Goal: Transaction & Acquisition: Purchase product/service

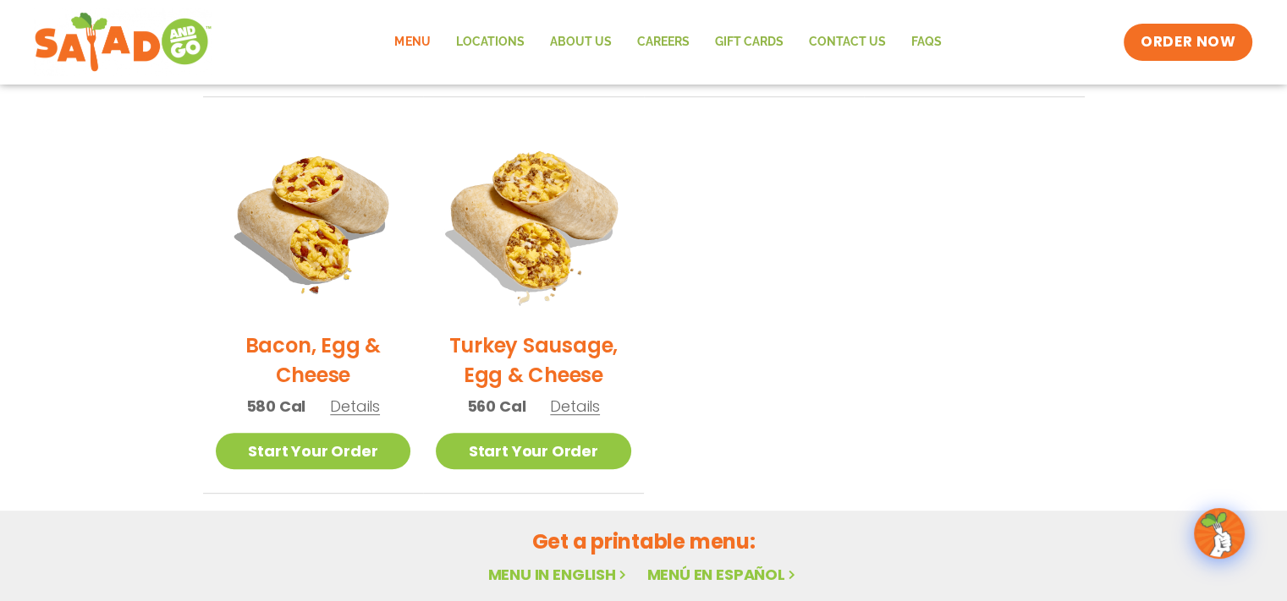
scroll to position [846, 0]
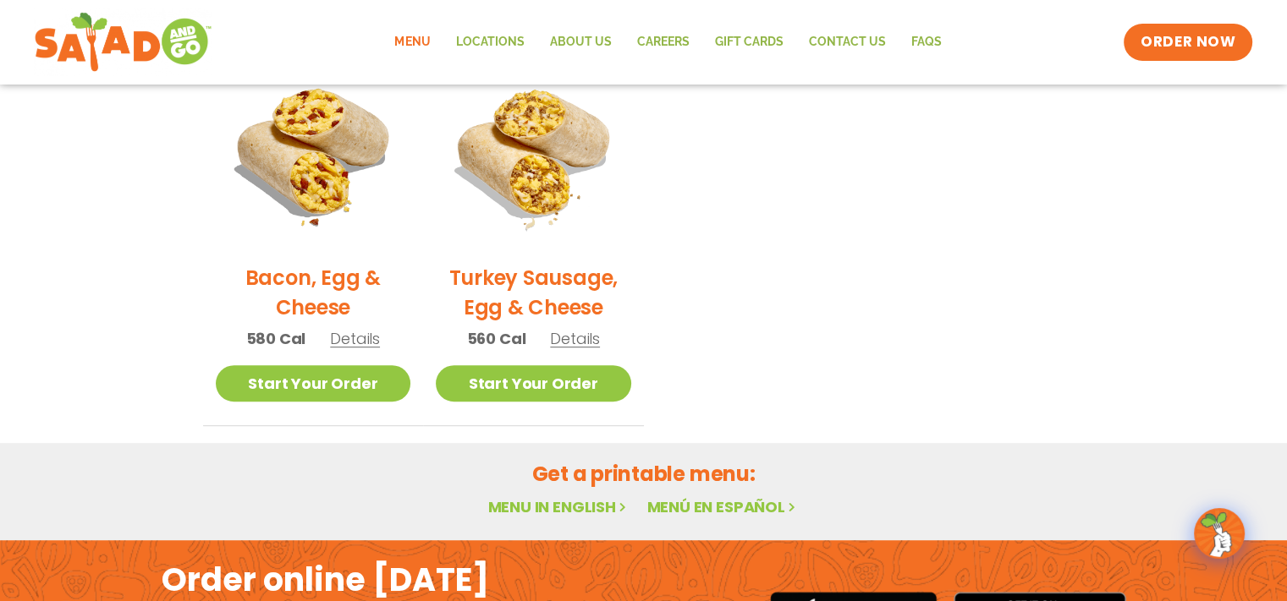
click at [425, 42] on link "Menu" at bounding box center [412, 42] width 61 height 39
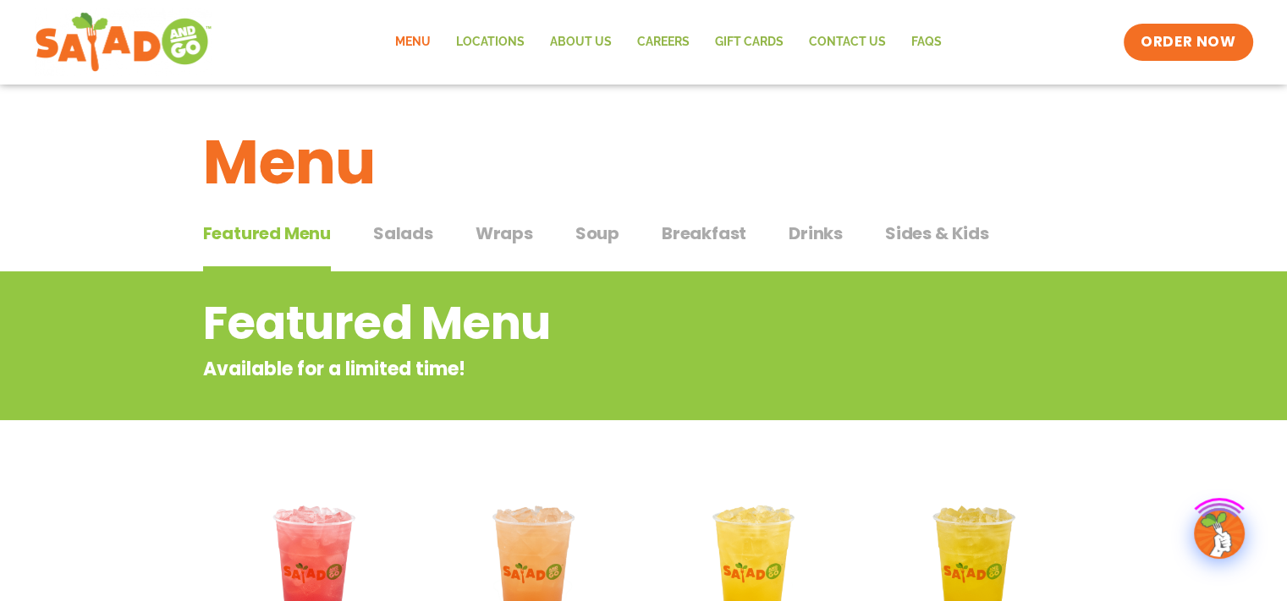
scroll to position [85, 0]
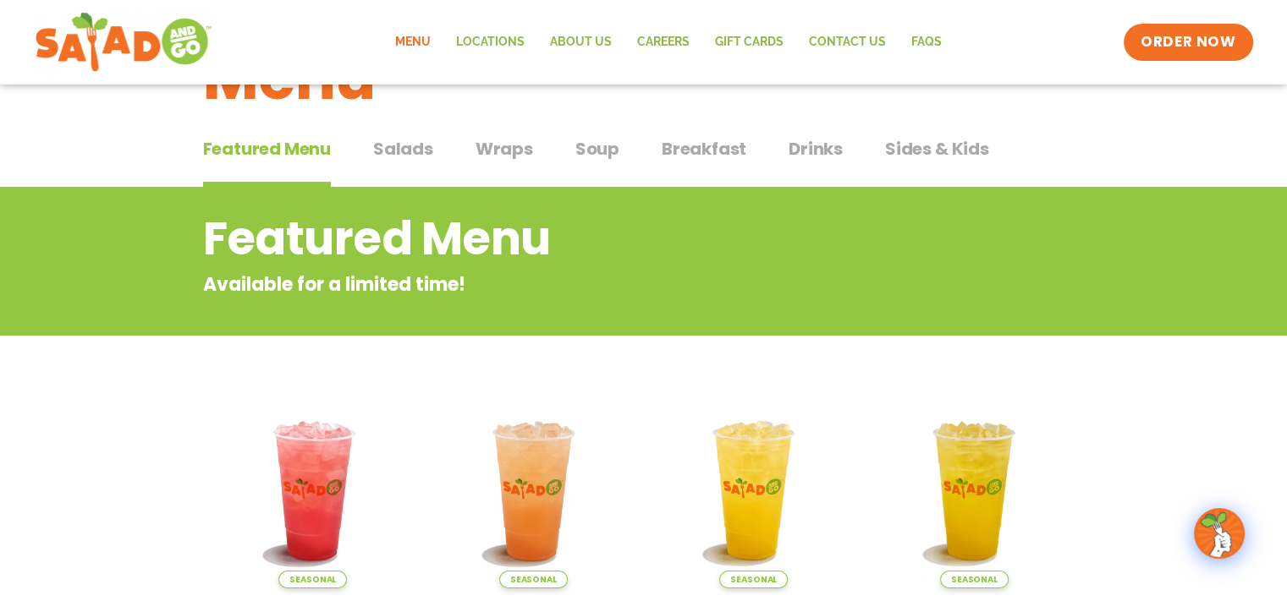
click at [403, 158] on span "Salads" at bounding box center [403, 148] width 60 height 25
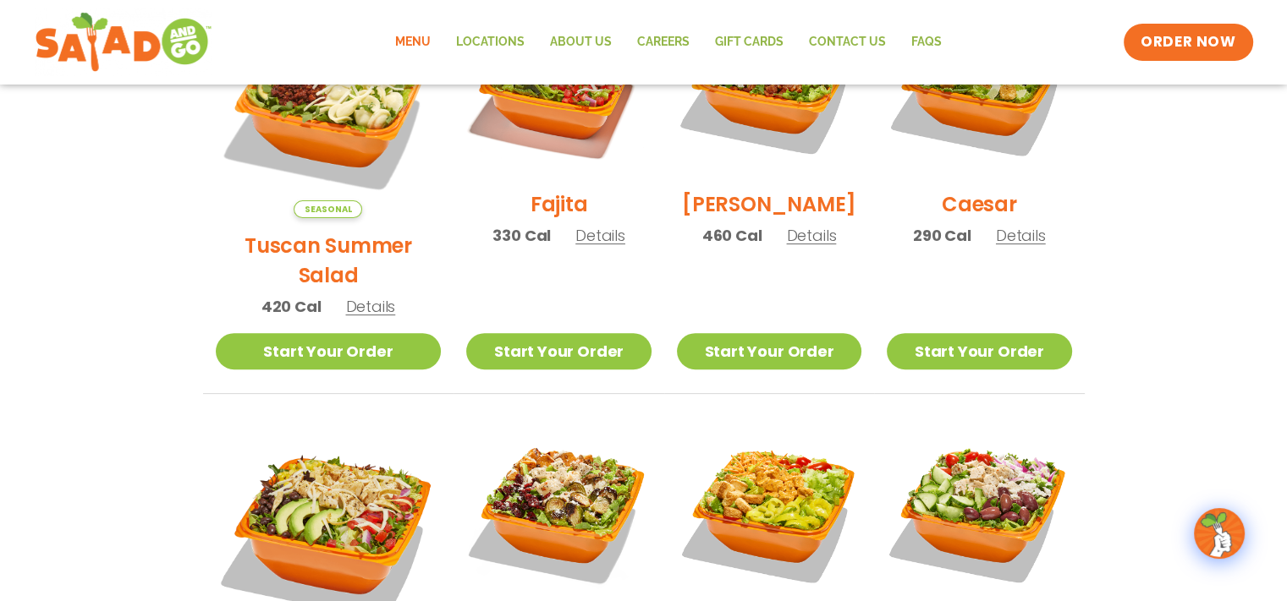
scroll to position [423, 0]
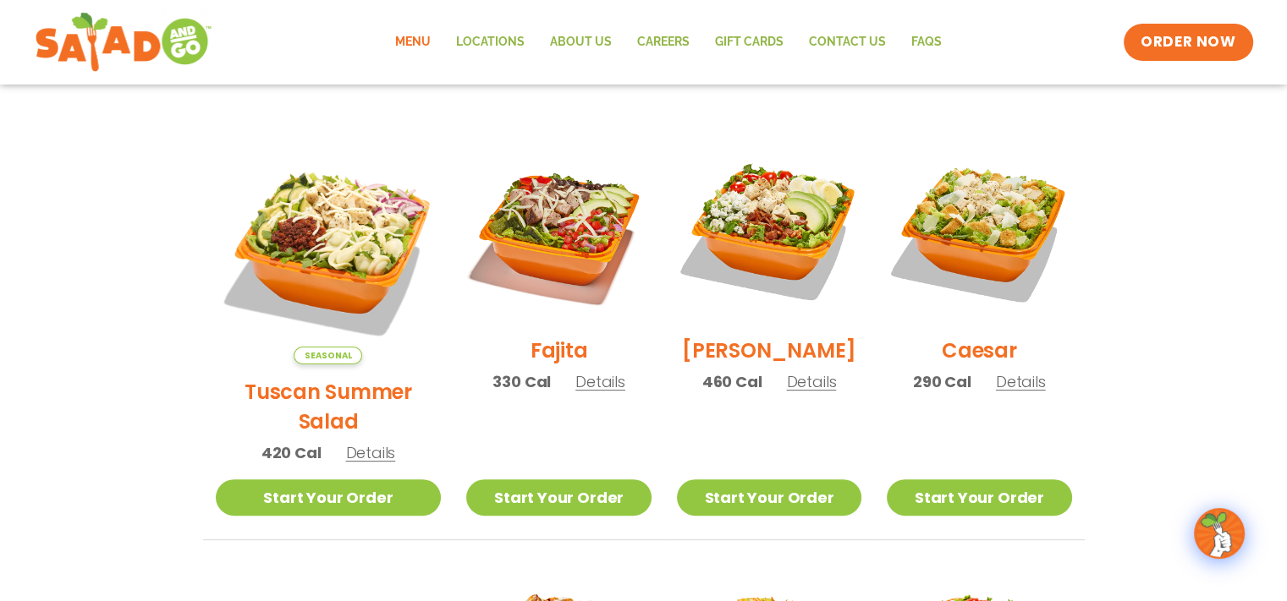
click at [577, 391] on span "Details" at bounding box center [600, 381] width 50 height 21
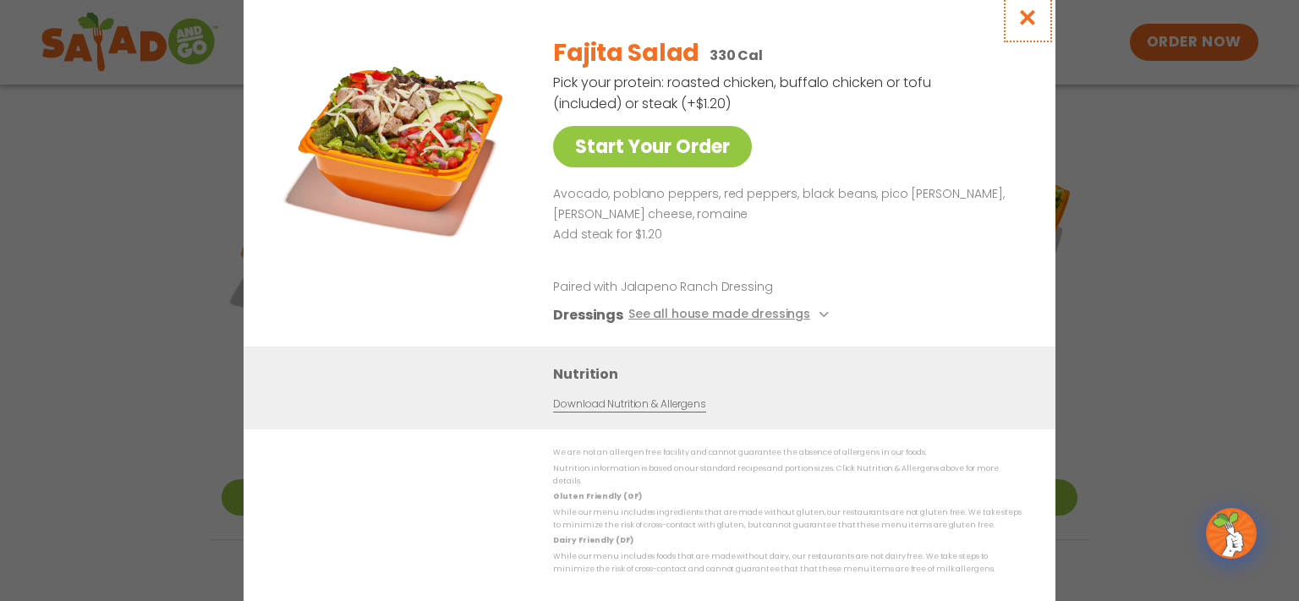
click at [1036, 23] on icon "Close modal" at bounding box center [1028, 17] width 21 height 18
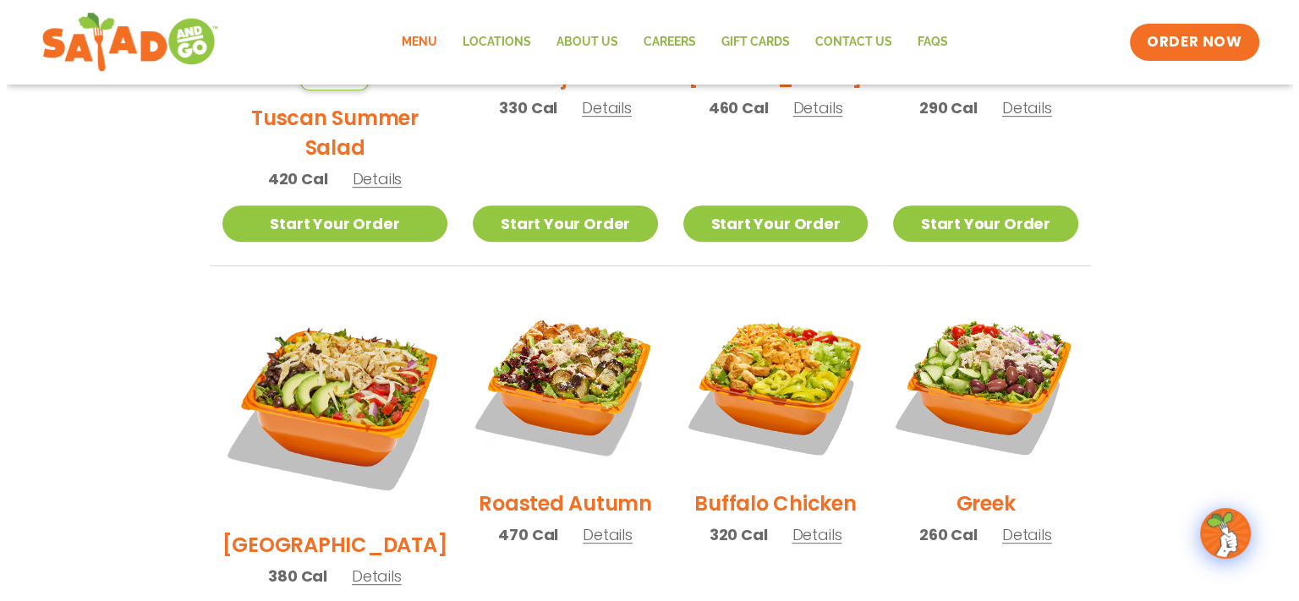
scroll to position [677, 0]
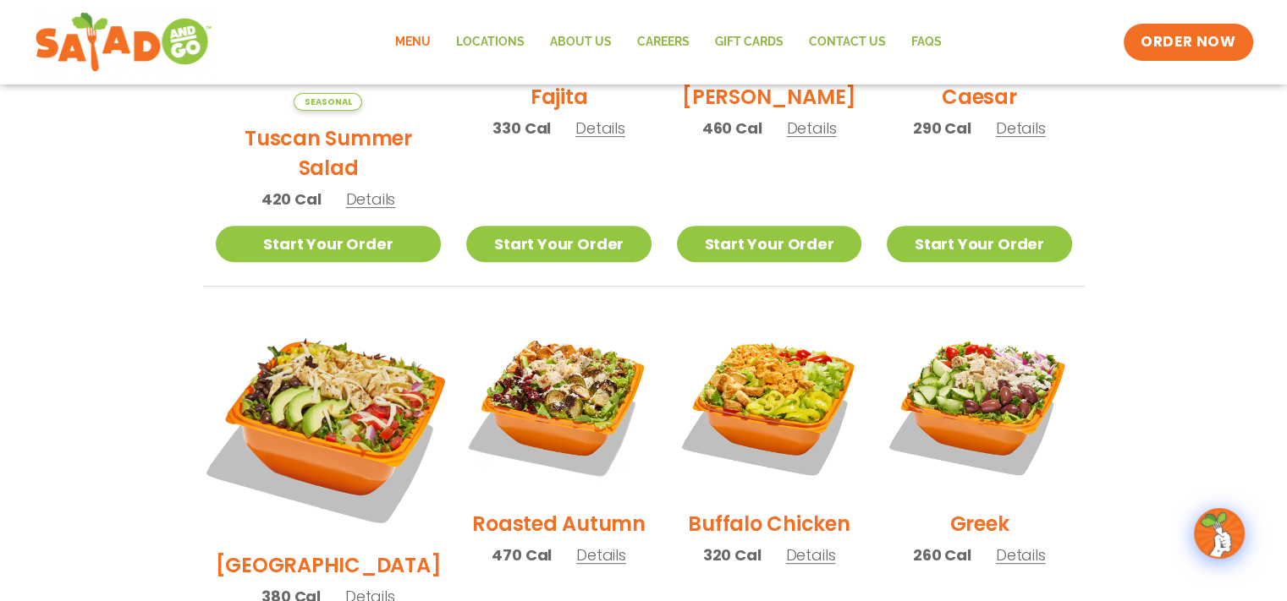
click at [349, 399] on img at bounding box center [327, 425] width 265 height 265
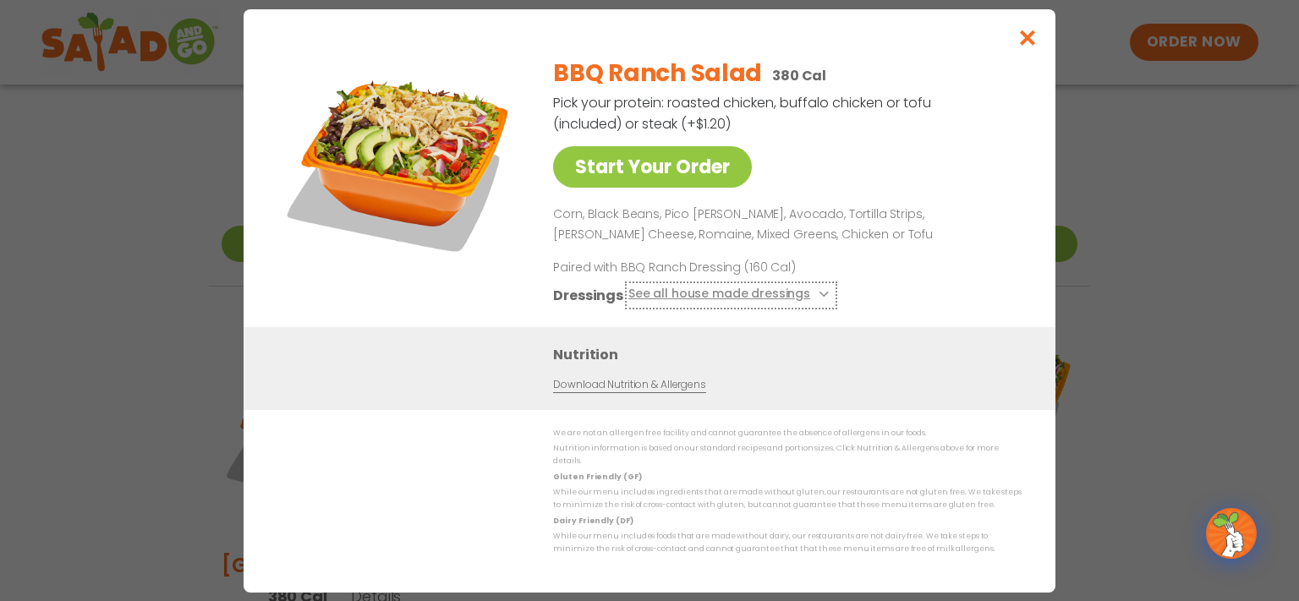
click at [740, 304] on button "See all house made dressings" at bounding box center [732, 294] width 206 height 21
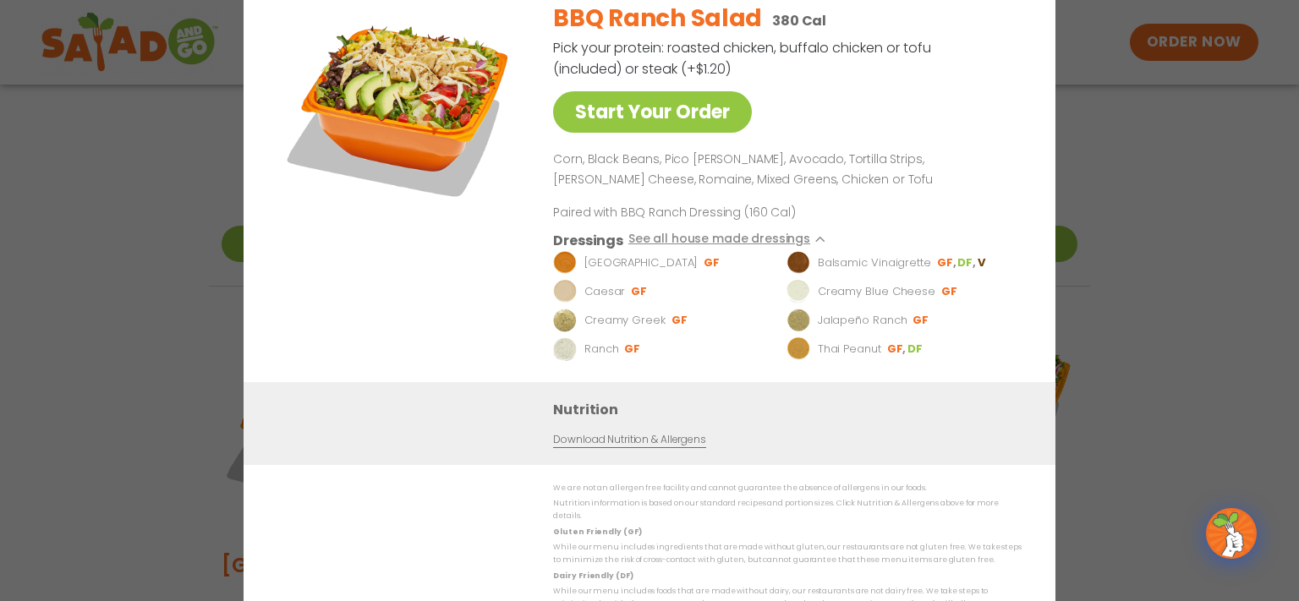
click at [615, 357] on p "Ranch" at bounding box center [602, 348] width 35 height 17
click at [554, 355] on img at bounding box center [565, 349] width 24 height 24
click at [568, 353] on img at bounding box center [565, 349] width 24 height 24
click at [659, 123] on link "Start Your Order" at bounding box center [652, 111] width 199 height 41
